Goal: Task Accomplishment & Management: Use online tool/utility

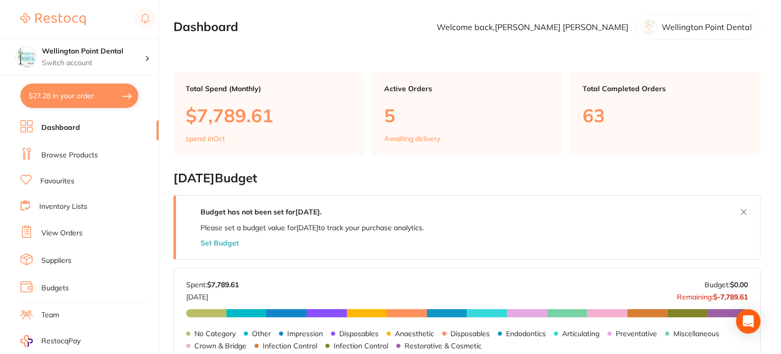
click at [71, 97] on button "$27.28 in your order" at bounding box center [79, 96] width 118 height 24
checkbox input "true"
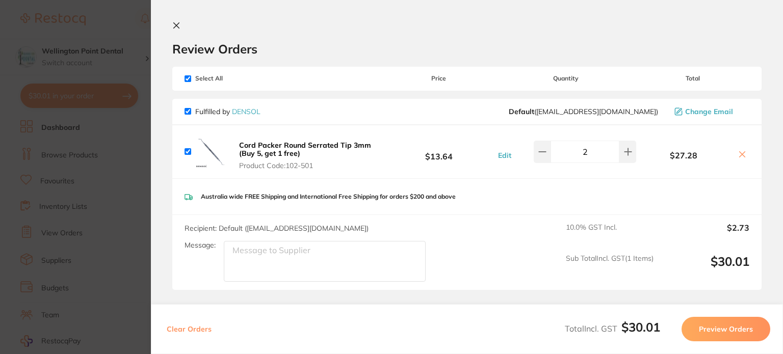
click at [176, 27] on icon at bounding box center [176, 25] width 8 height 8
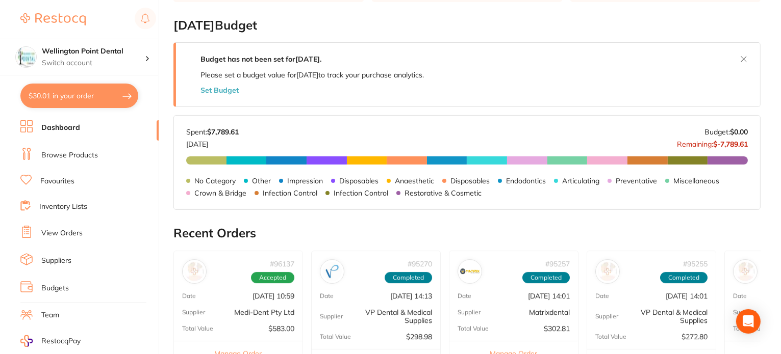
click at [74, 95] on button "$30.01 in your order" at bounding box center [79, 96] width 118 height 24
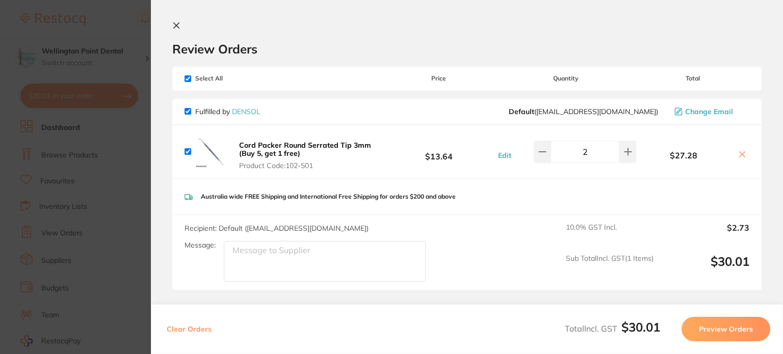
click at [178, 26] on icon at bounding box center [176, 25] width 8 height 8
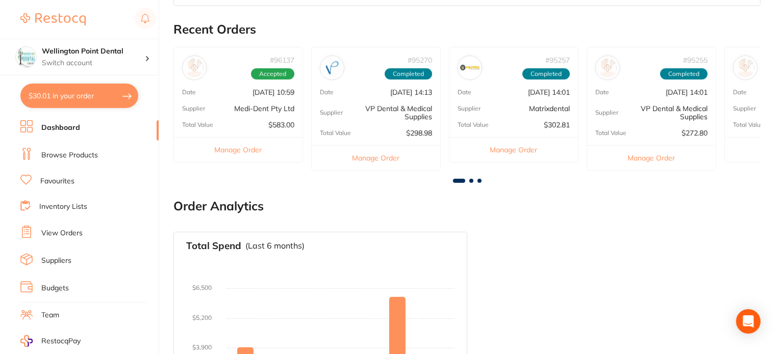
click at [79, 203] on link "Inventory Lists" at bounding box center [63, 207] width 48 height 10
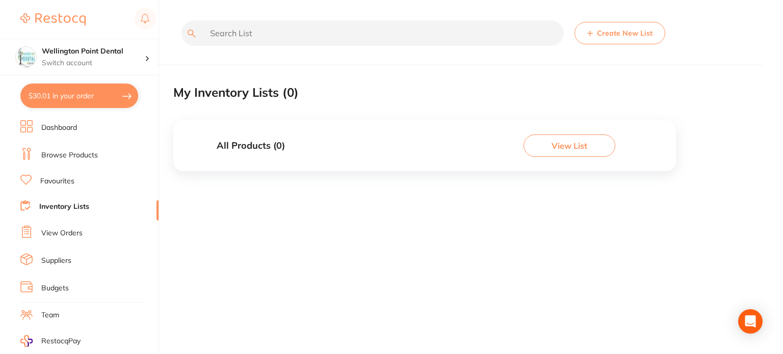
click at [75, 229] on link "View Orders" at bounding box center [61, 233] width 41 height 10
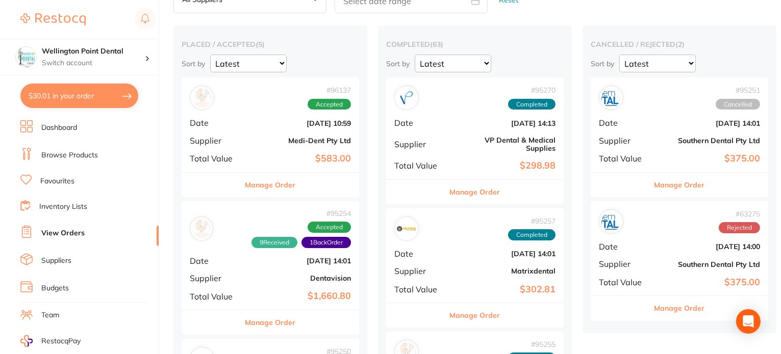
scroll to position [51, 0]
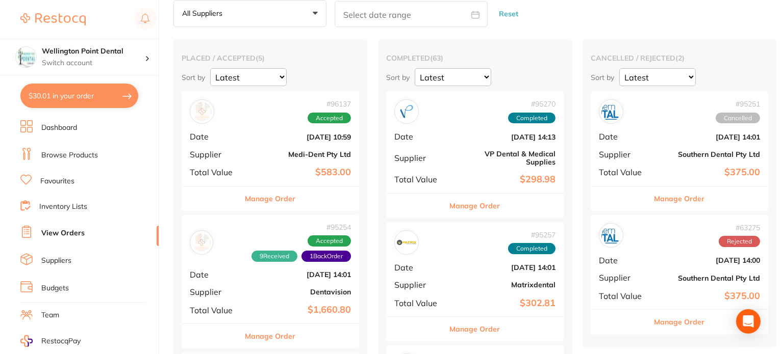
click at [268, 197] on button "Manage Order" at bounding box center [270, 199] width 50 height 24
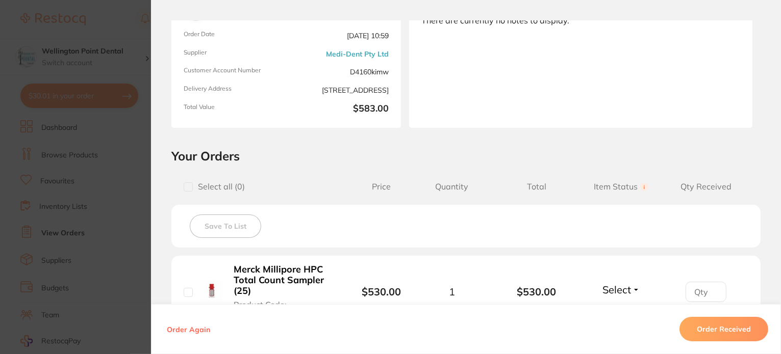
scroll to position [204, 0]
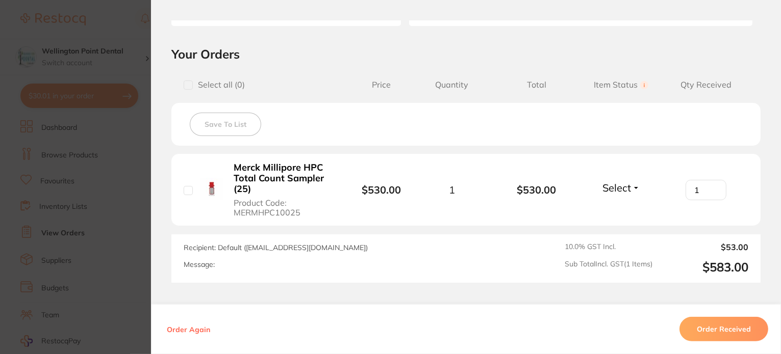
type input "1"
click at [713, 186] on input "1" at bounding box center [705, 190] width 41 height 20
click at [634, 187] on button "Select" at bounding box center [621, 187] width 44 height 13
click at [617, 208] on span "Received" at bounding box center [621, 210] width 26 height 8
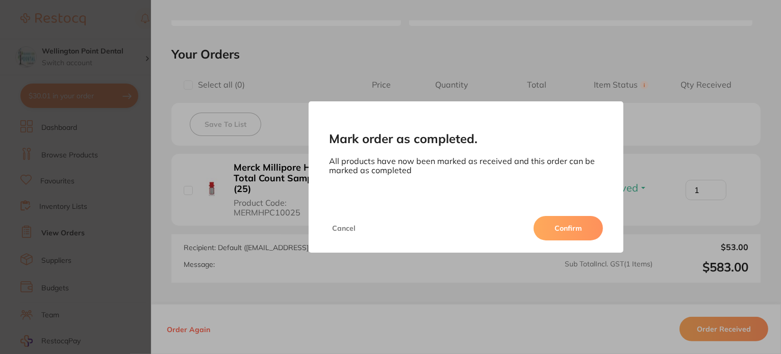
click at [564, 225] on button "Confirm" at bounding box center [567, 228] width 69 height 24
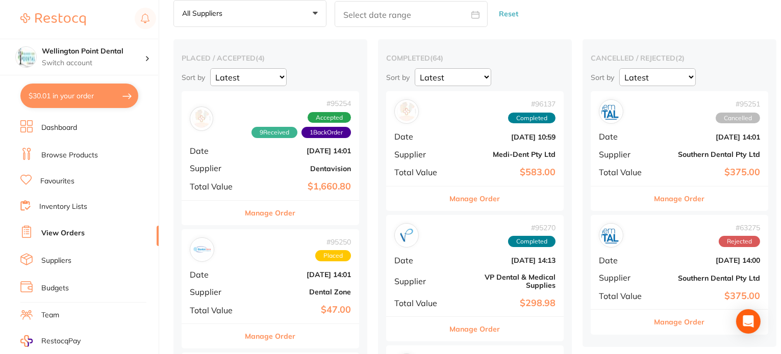
click at [266, 209] on button "Manage Order" at bounding box center [270, 213] width 50 height 24
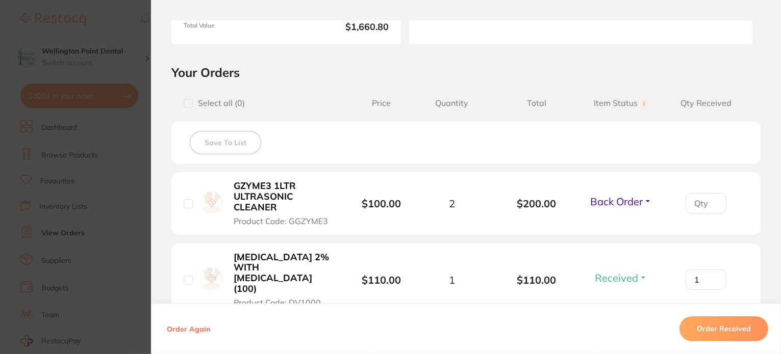
scroll to position [204, 0]
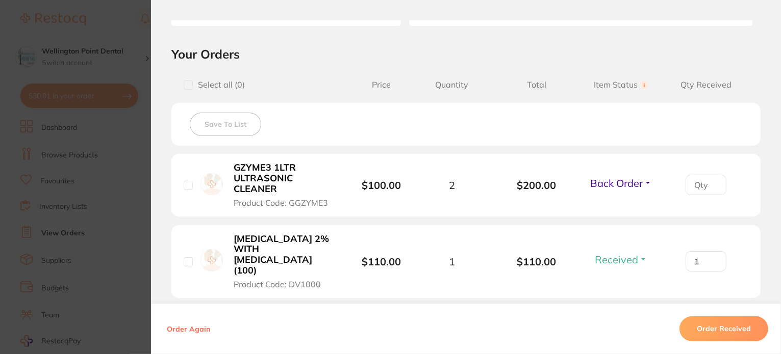
click at [645, 181] on button "Back Order" at bounding box center [621, 183] width 68 height 13
click at [630, 203] on span "Received" at bounding box center [621, 205] width 26 height 8
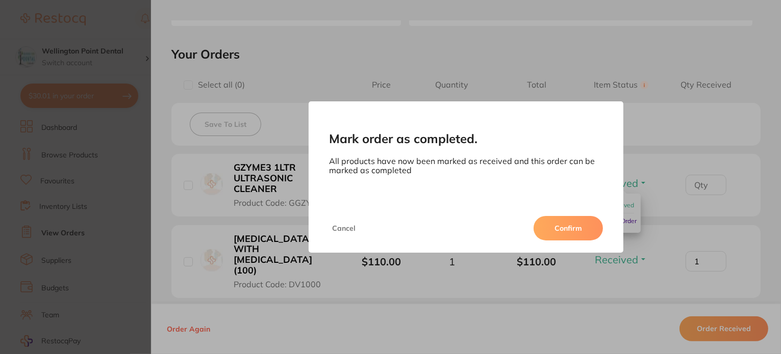
scroll to position [195, 0]
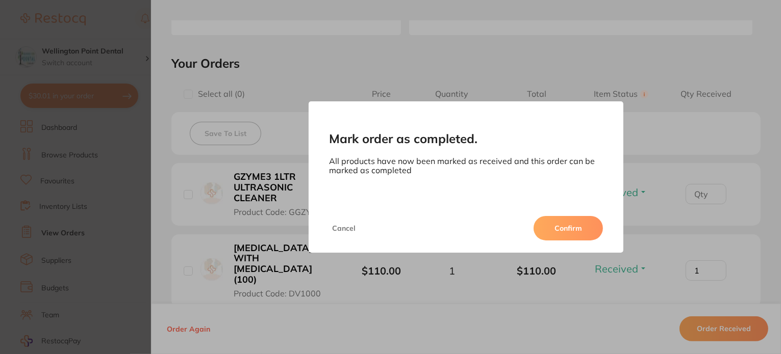
click at [581, 226] on button "Confirm" at bounding box center [567, 228] width 69 height 24
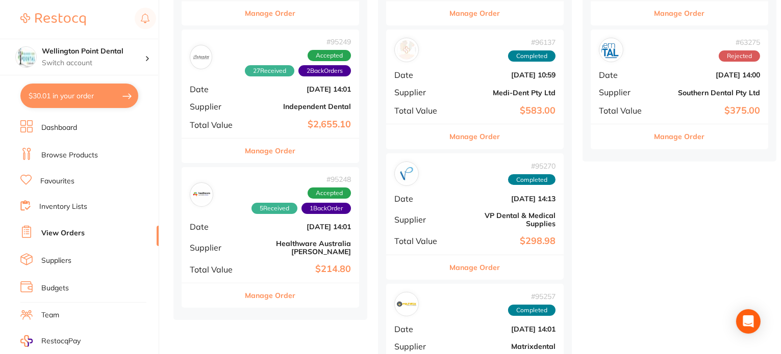
scroll to position [255, 0]
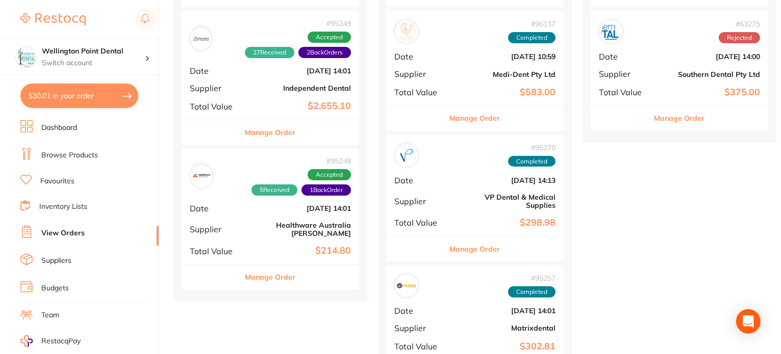
click at [273, 270] on button "Manage Order" at bounding box center [270, 277] width 50 height 24
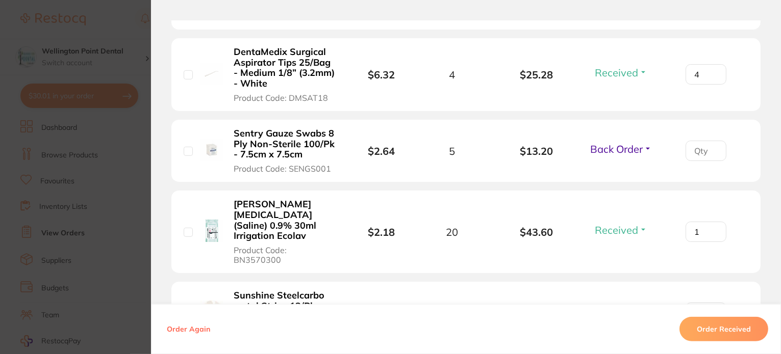
scroll to position [459, 0]
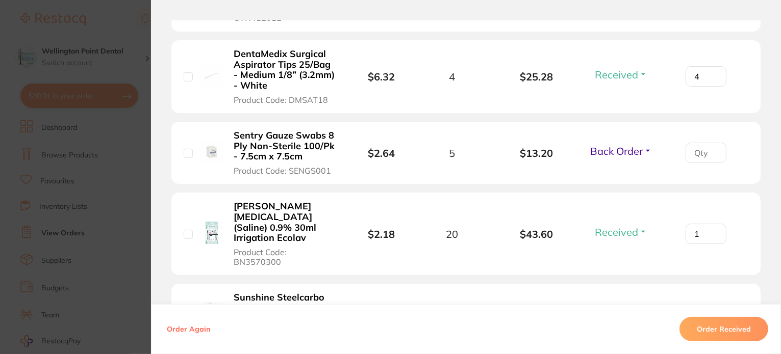
click at [646, 148] on button "Back Order" at bounding box center [621, 151] width 68 height 13
click at [627, 170] on span "Received" at bounding box center [621, 173] width 26 height 8
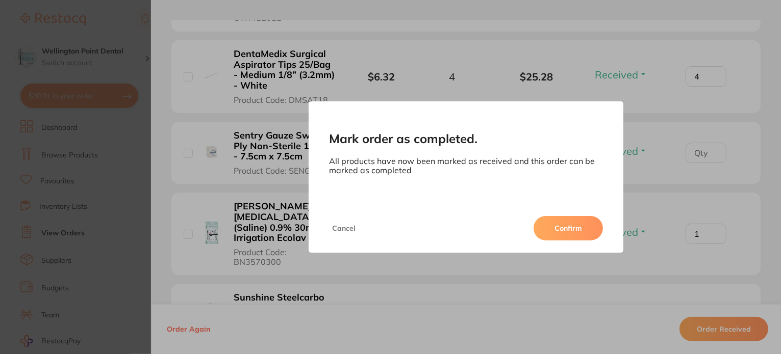
click at [559, 225] on button "Confirm" at bounding box center [567, 228] width 69 height 24
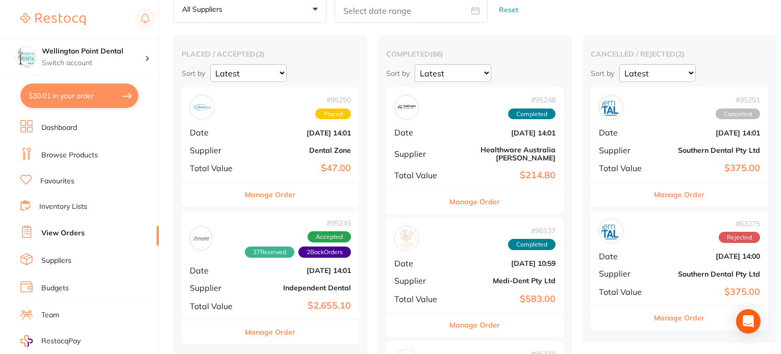
scroll to position [102, 0]
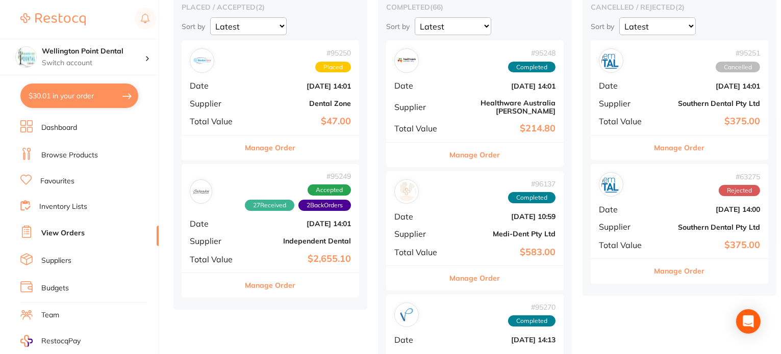
click at [269, 287] on button "Manage Order" at bounding box center [270, 285] width 50 height 24
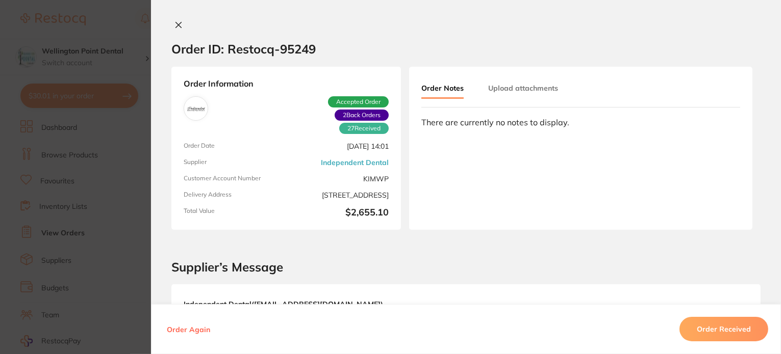
click at [177, 25] on icon at bounding box center [178, 25] width 8 height 8
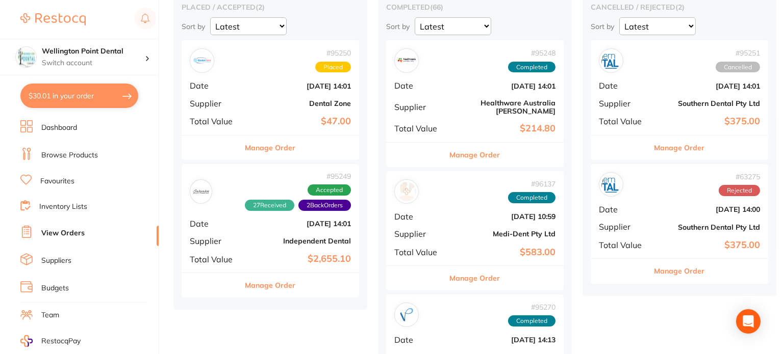
click at [273, 282] on button "Manage Order" at bounding box center [270, 285] width 50 height 24
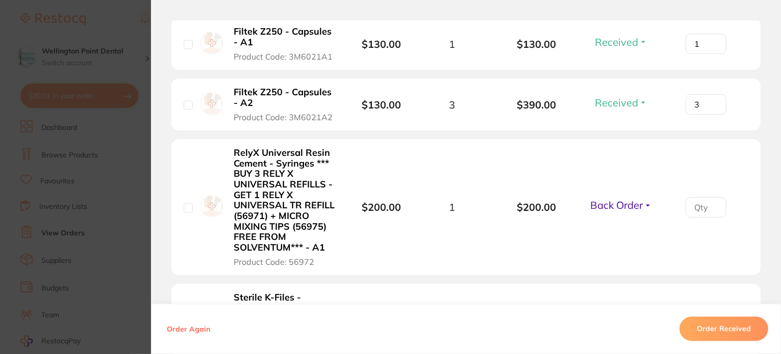
scroll to position [2090, 0]
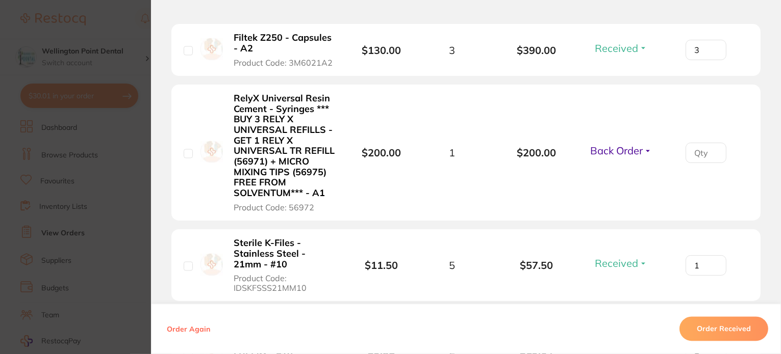
click at [641, 145] on button "Back Order" at bounding box center [621, 150] width 68 height 13
click at [622, 171] on span "Received" at bounding box center [621, 173] width 26 height 8
type input "1"
click at [710, 147] on input "1" at bounding box center [705, 153] width 41 height 20
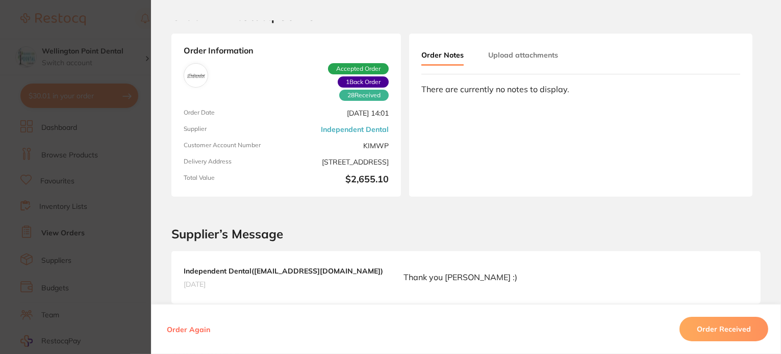
scroll to position [0, 0]
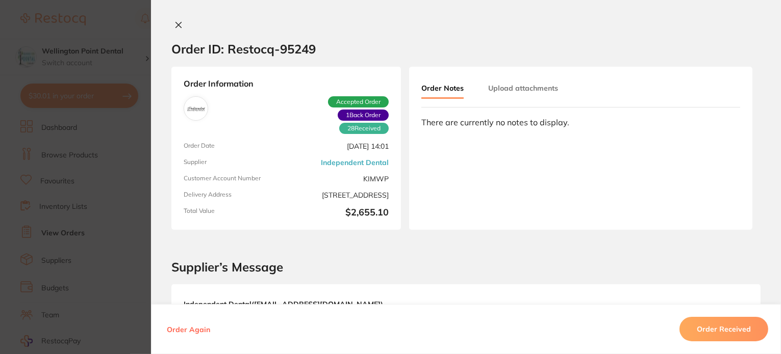
click at [179, 24] on icon at bounding box center [178, 25] width 8 height 8
